Goal: Task Accomplishment & Management: Manage account settings

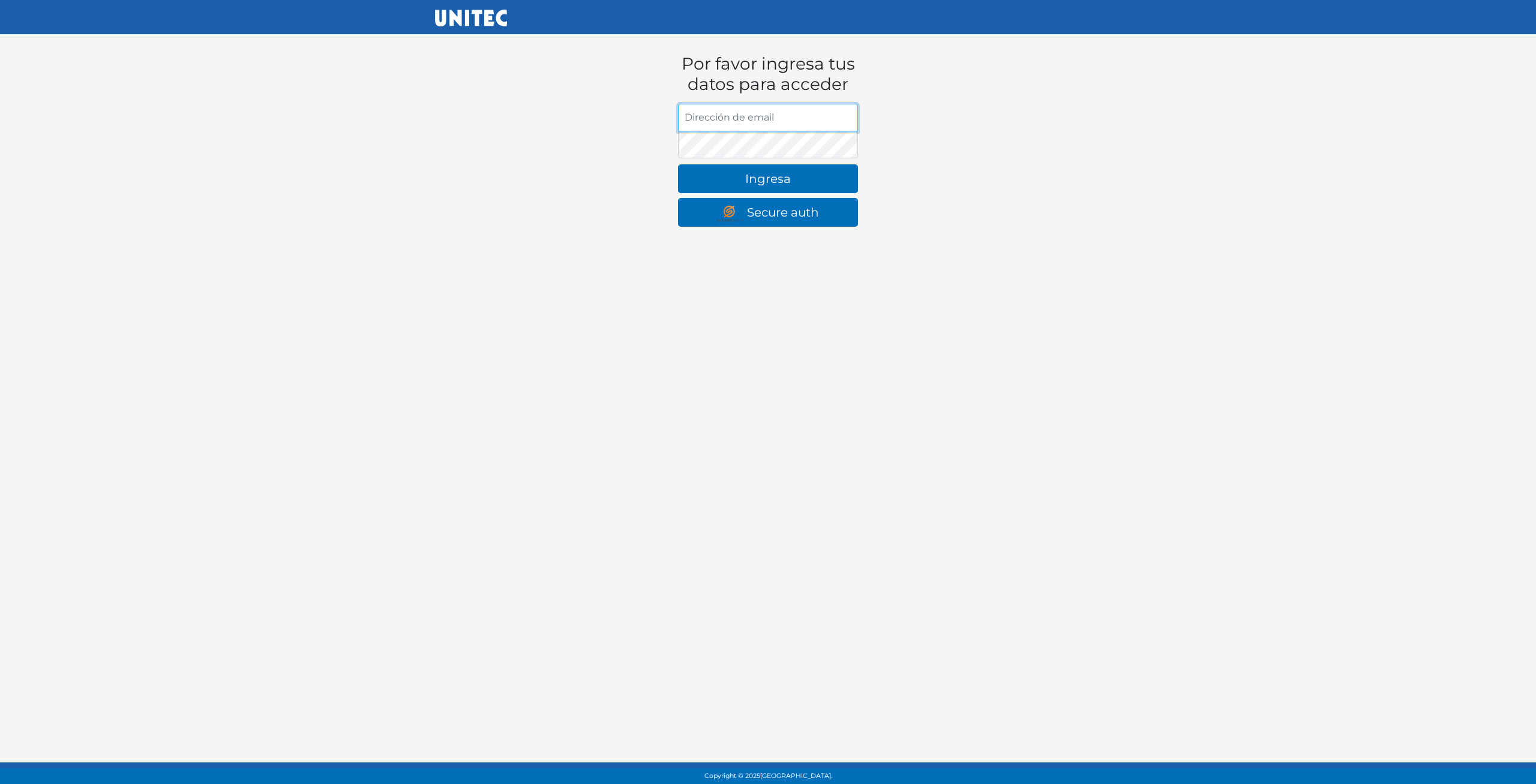
click at [740, 123] on input "Dirección de email" at bounding box center [768, 117] width 180 height 27
type input "[EMAIL_ADDRESS][DOMAIN_NAME]"
click at [678, 165] on button "Ingresa" at bounding box center [768, 179] width 180 height 29
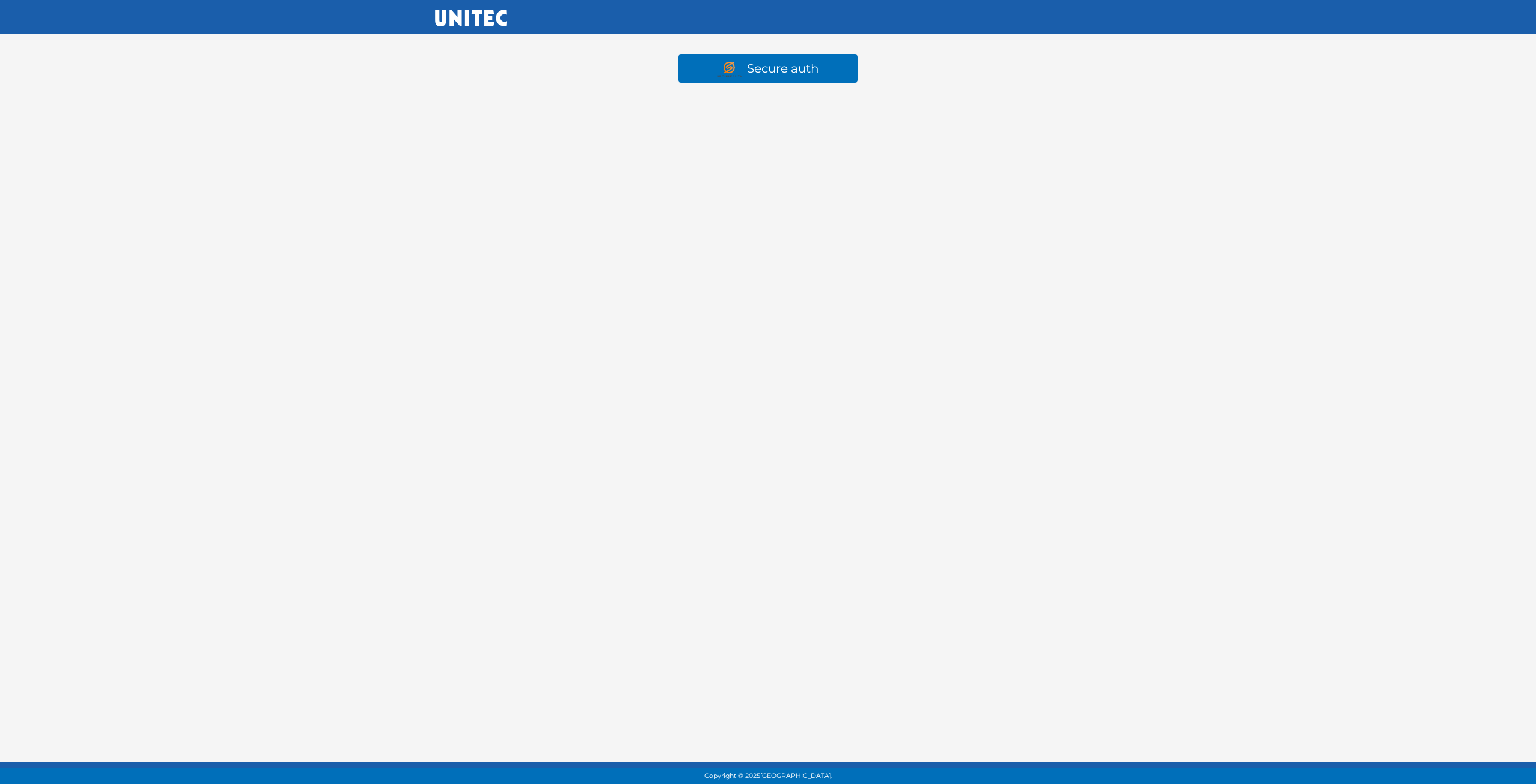
click at [763, 93] on body "Secure auth Copyright © 2025 Universidad Tecnológica de México." at bounding box center [768, 58] width 1536 height 116
click at [775, 69] on link "Secure auth" at bounding box center [768, 69] width 180 height 29
